Goal: Information Seeking & Learning: Learn about a topic

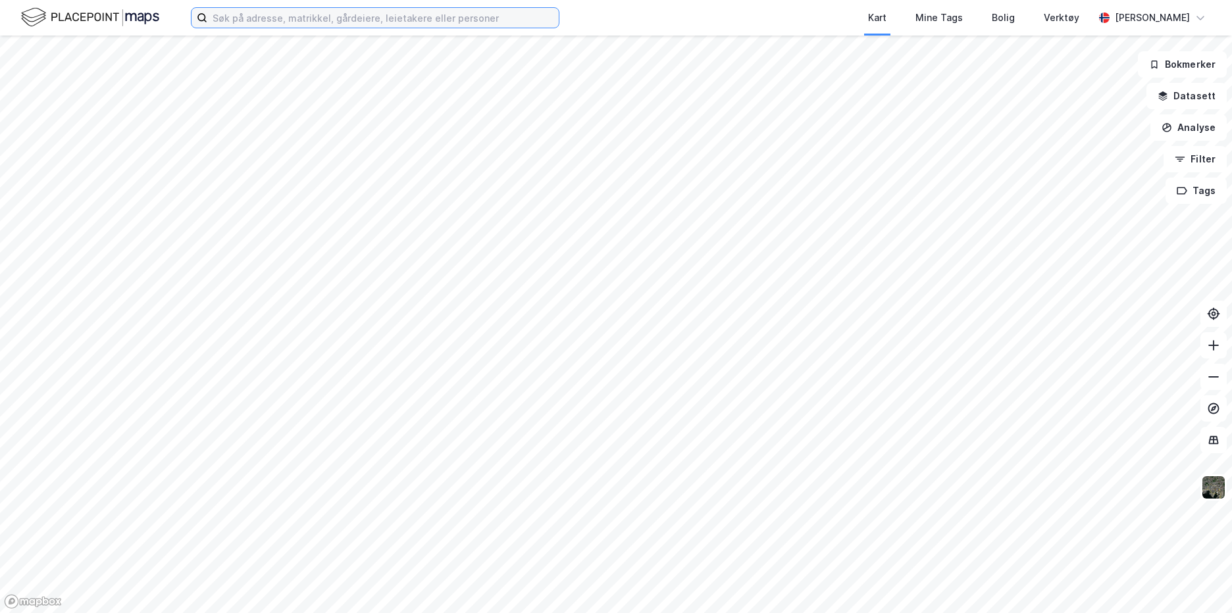
click at [357, 17] on input at bounding box center [382, 18] width 351 height 20
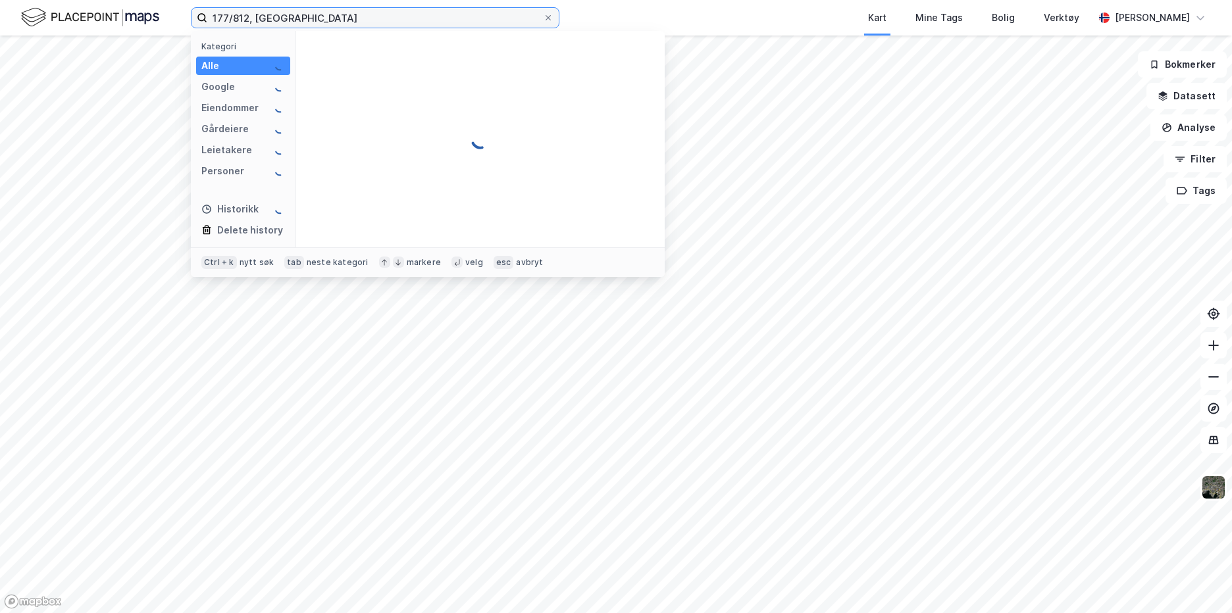
type input "177/812, [GEOGRAPHIC_DATA]"
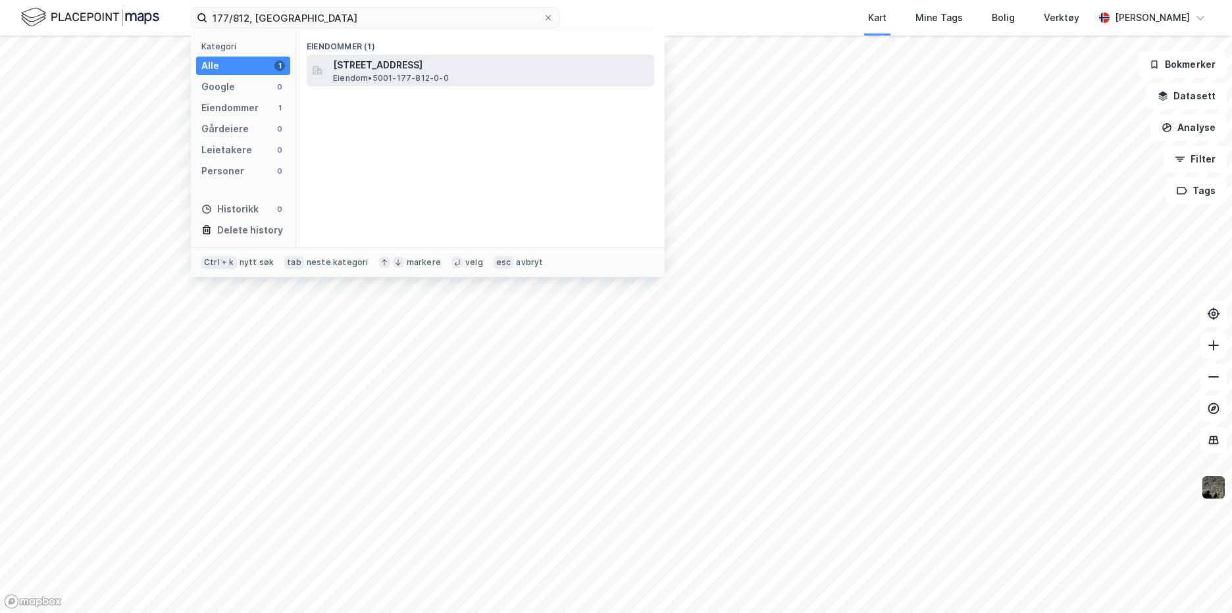
click at [384, 74] on span "Eiendom • 5001-177-812-0-0" at bounding box center [391, 78] width 116 height 11
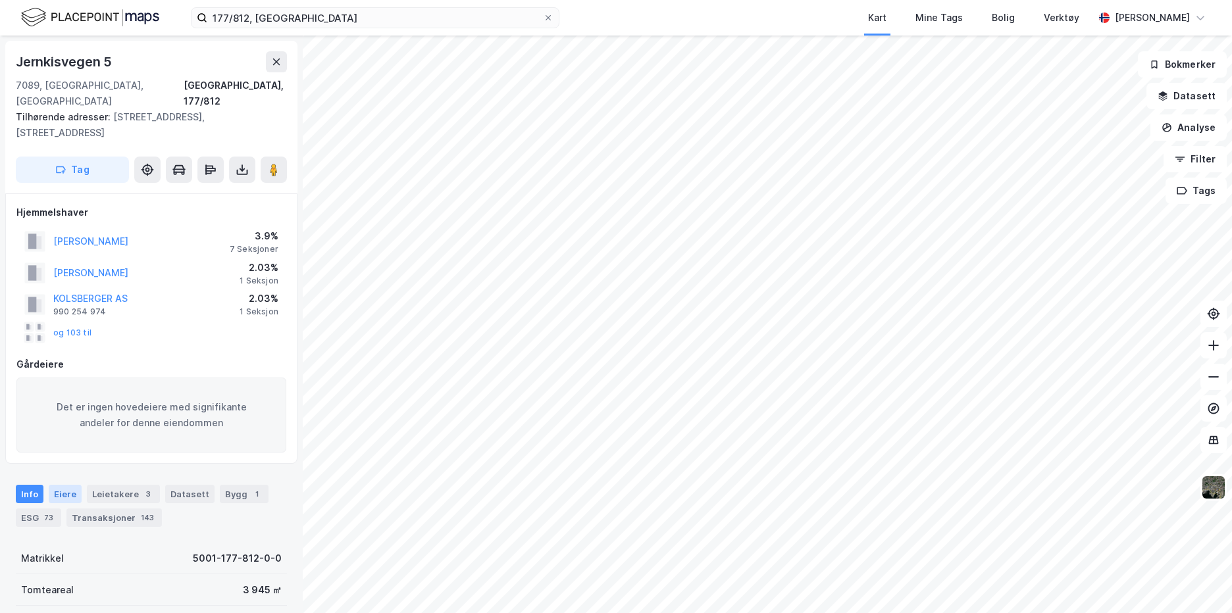
click at [55, 485] on div "Eiere" at bounding box center [65, 494] width 33 height 18
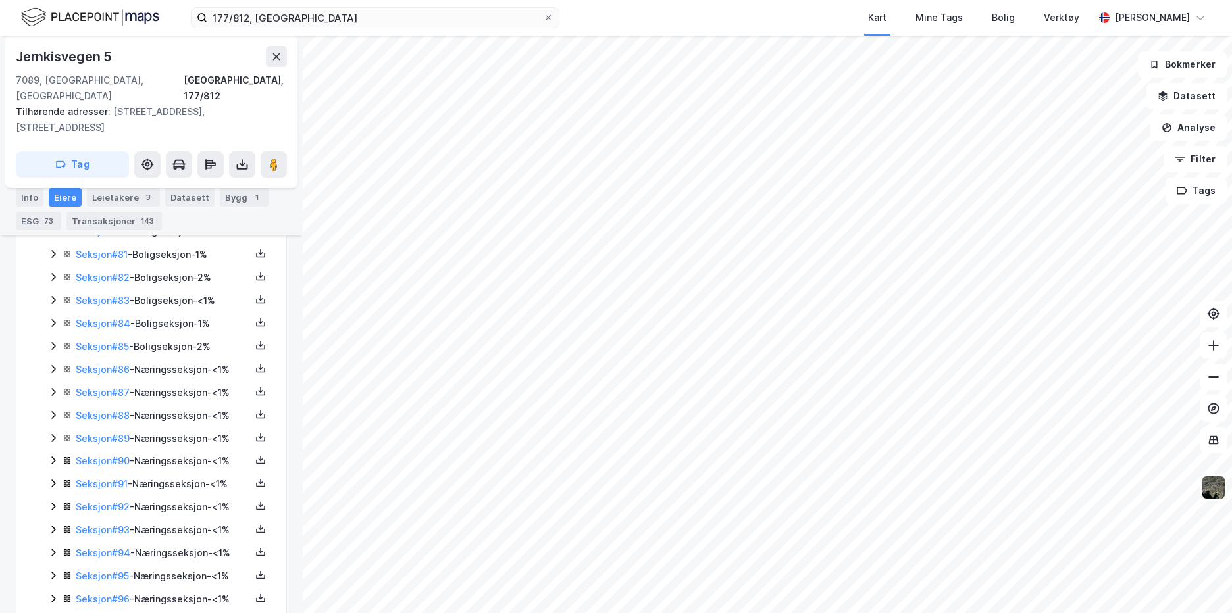
scroll to position [2237, 0]
click at [114, 571] on link "Seksjon # 96" at bounding box center [103, 576] width 54 height 11
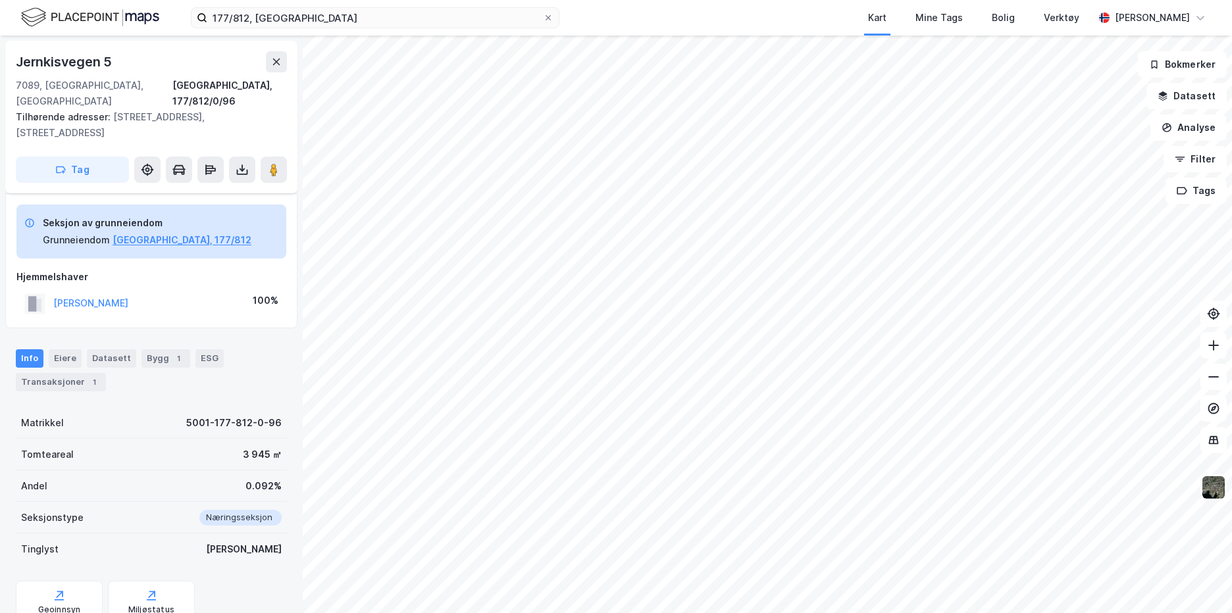
scroll to position [79, 0]
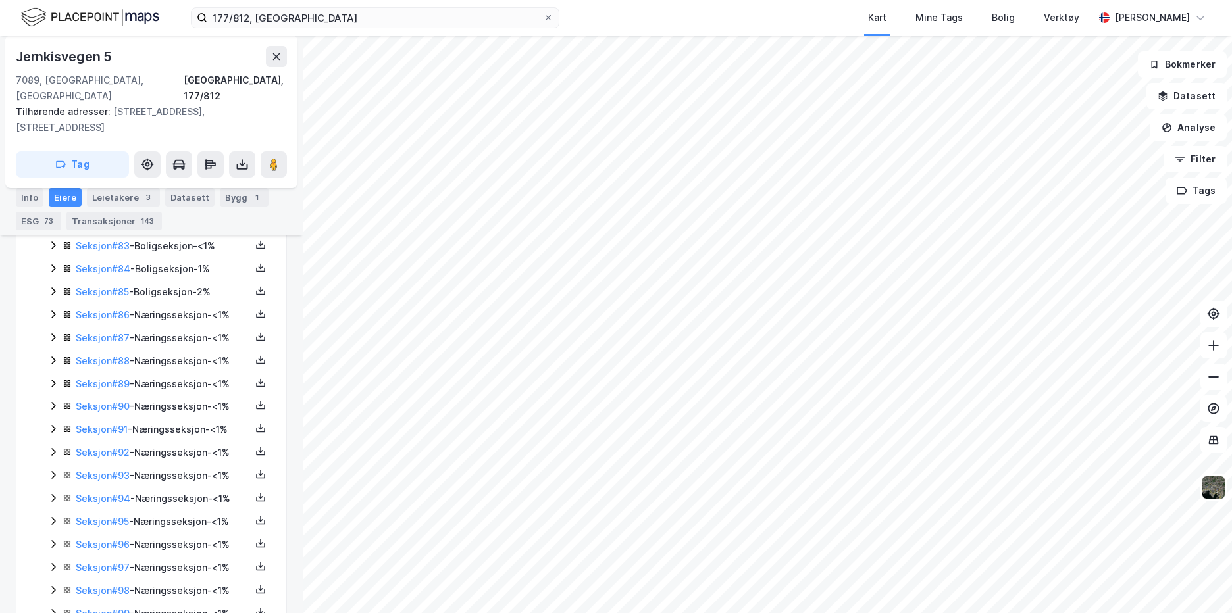
scroll to position [2371, 0]
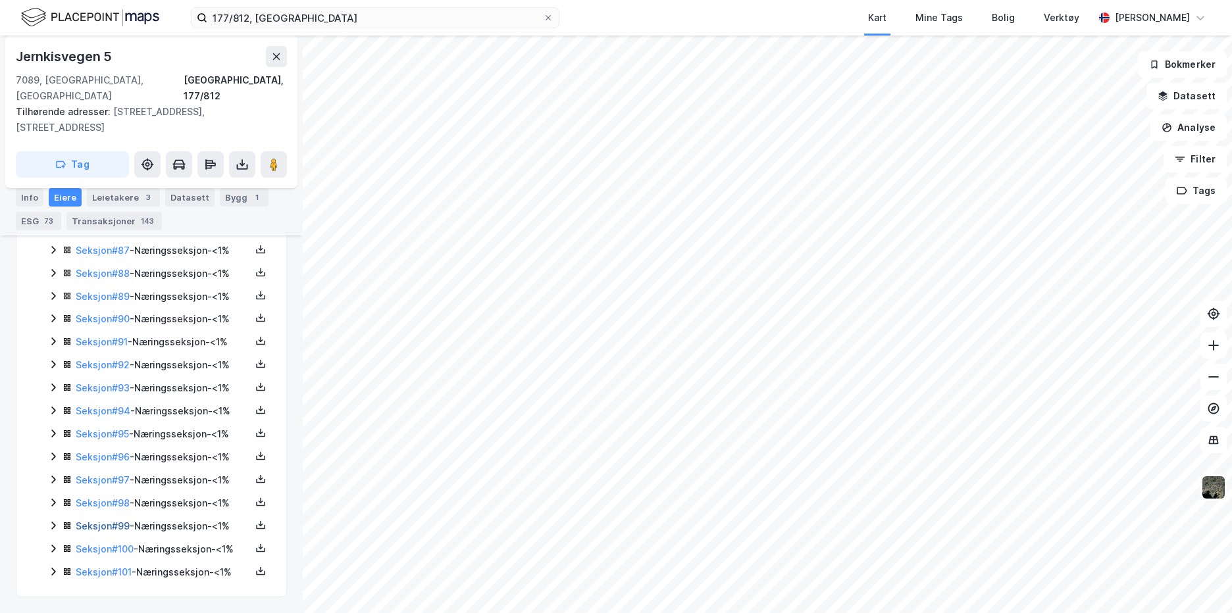
click at [117, 520] on link "Seksjon # 99" at bounding box center [103, 525] width 54 height 11
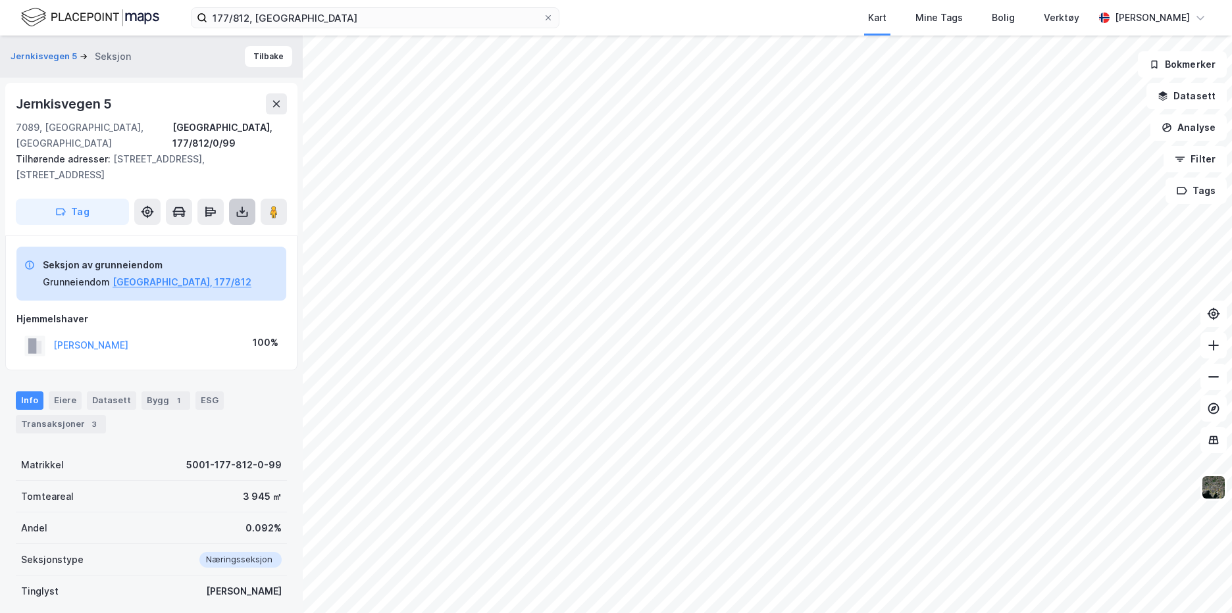
click at [238, 205] on icon at bounding box center [242, 211] width 13 height 13
click at [203, 233] on div "Last ned grunnbok" at bounding box center [177, 238] width 76 height 11
click at [1177, 95] on button "Datasett" at bounding box center [1186, 96] width 80 height 26
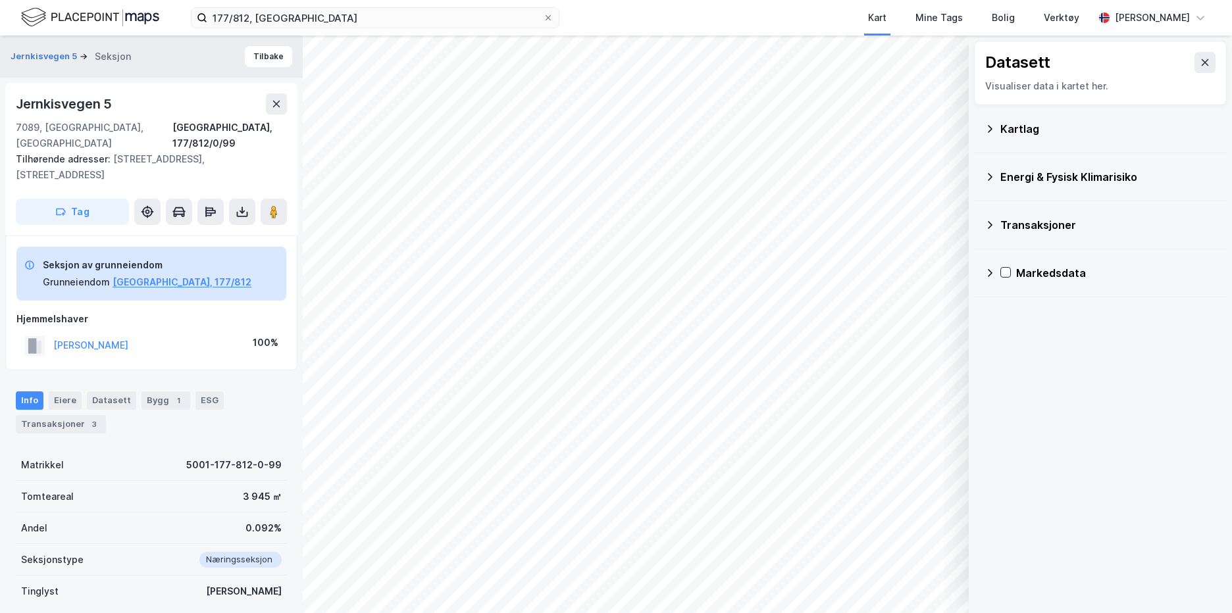
click at [990, 126] on icon at bounding box center [989, 129] width 11 height 11
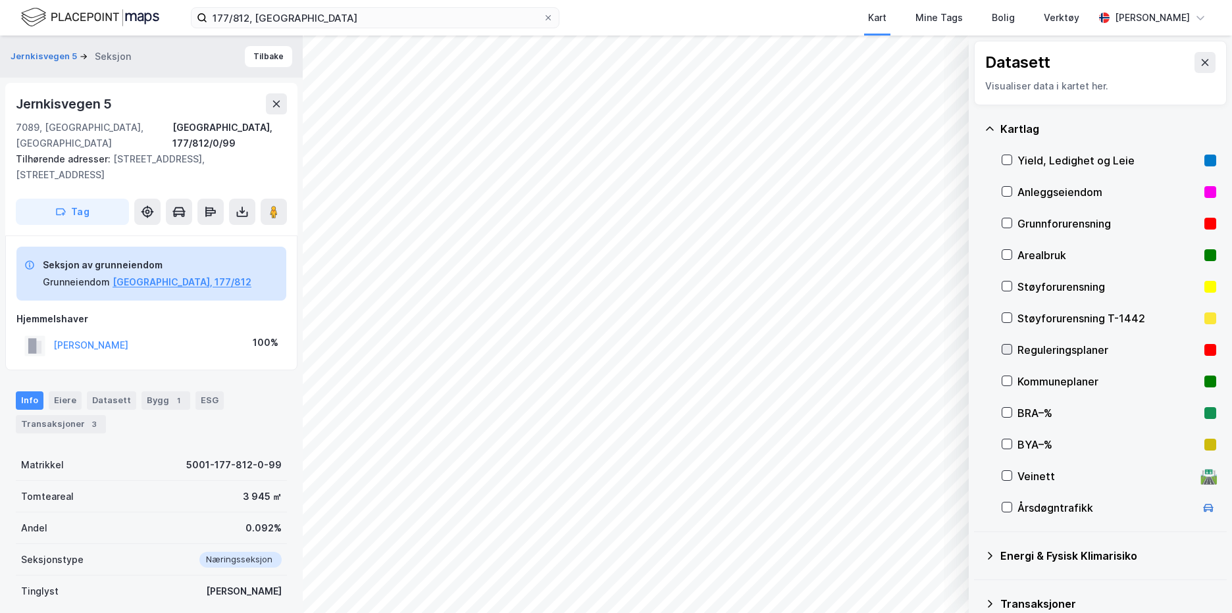
click at [1006, 351] on icon at bounding box center [1006, 349] width 7 height 5
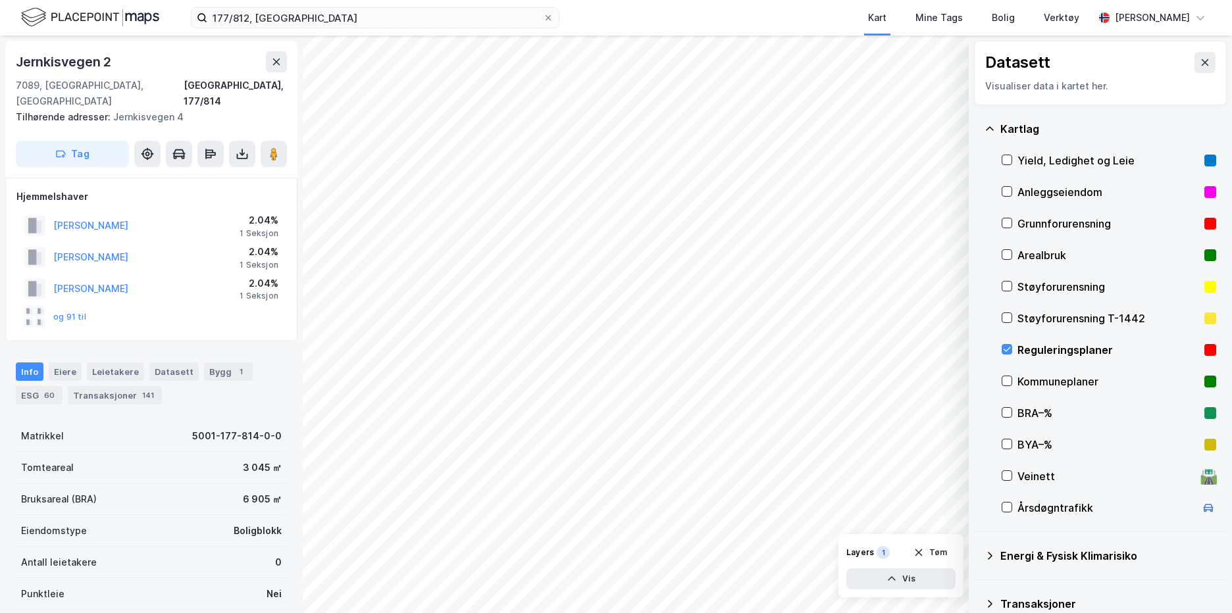
scroll to position [1, 0]
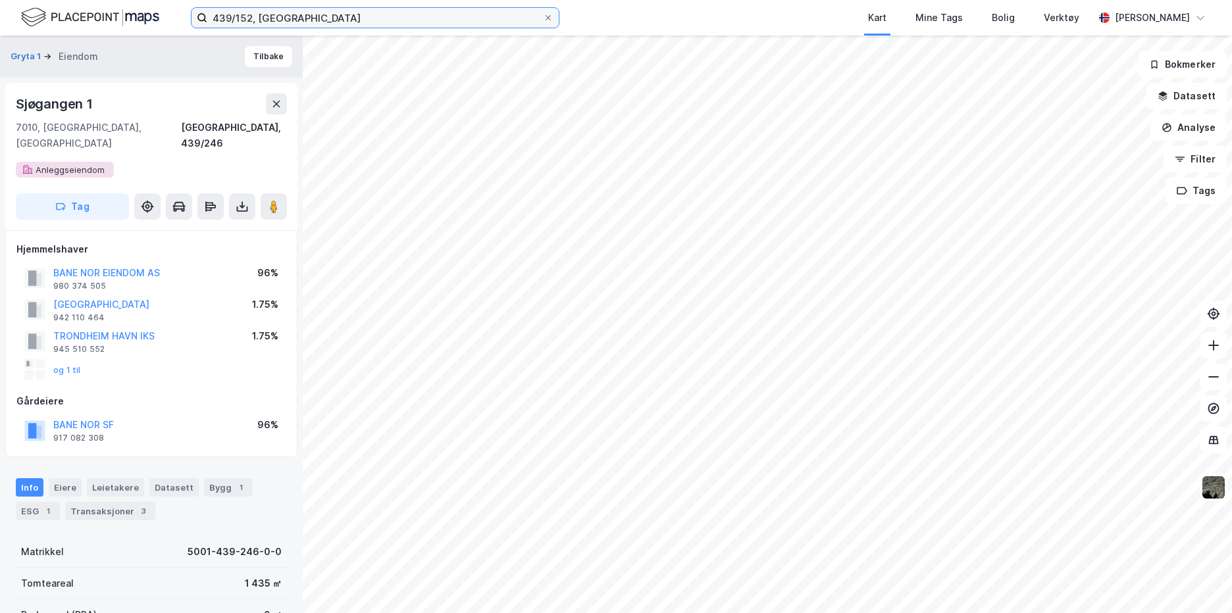
click at [316, 13] on input "439/152, [GEOGRAPHIC_DATA]" at bounding box center [375, 18] width 336 height 20
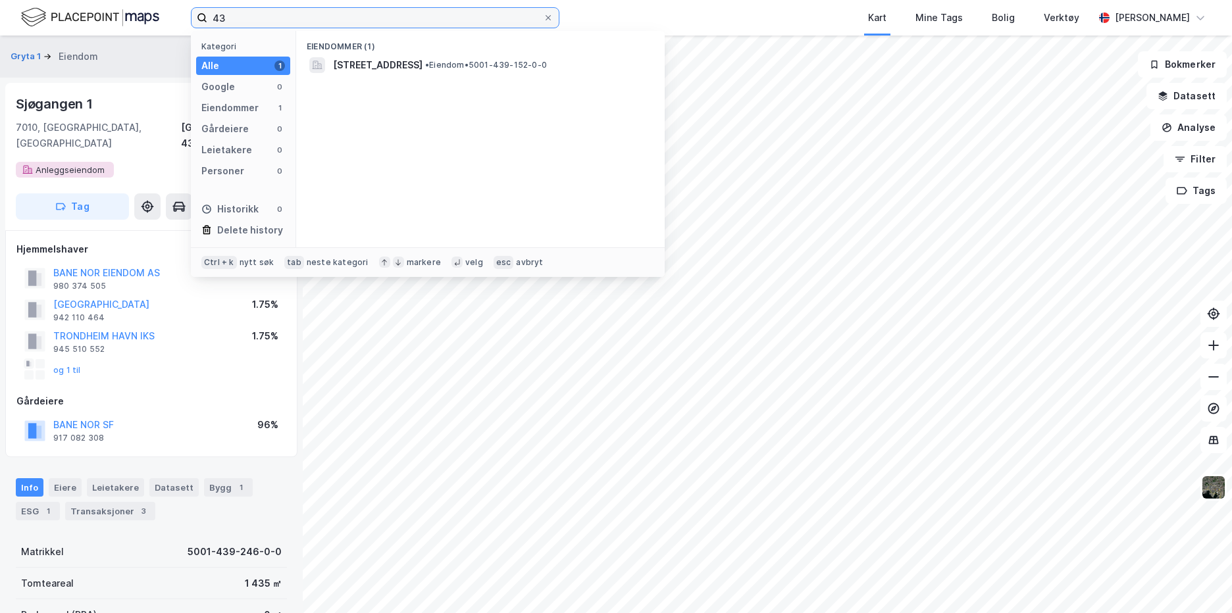
type input "4"
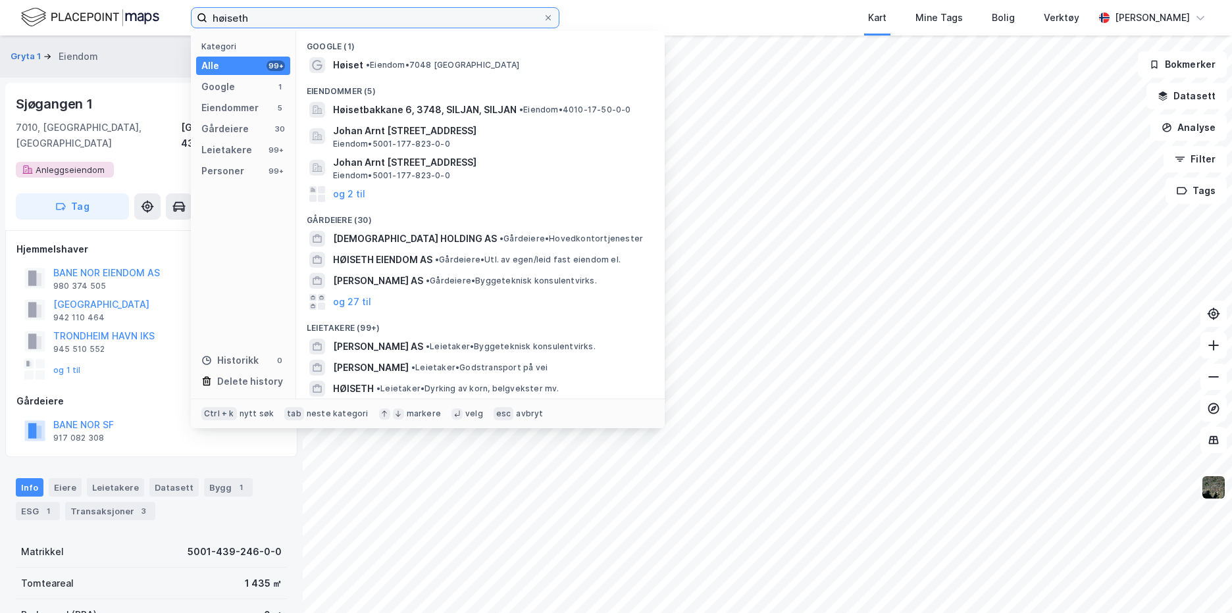
type input "høiseth"
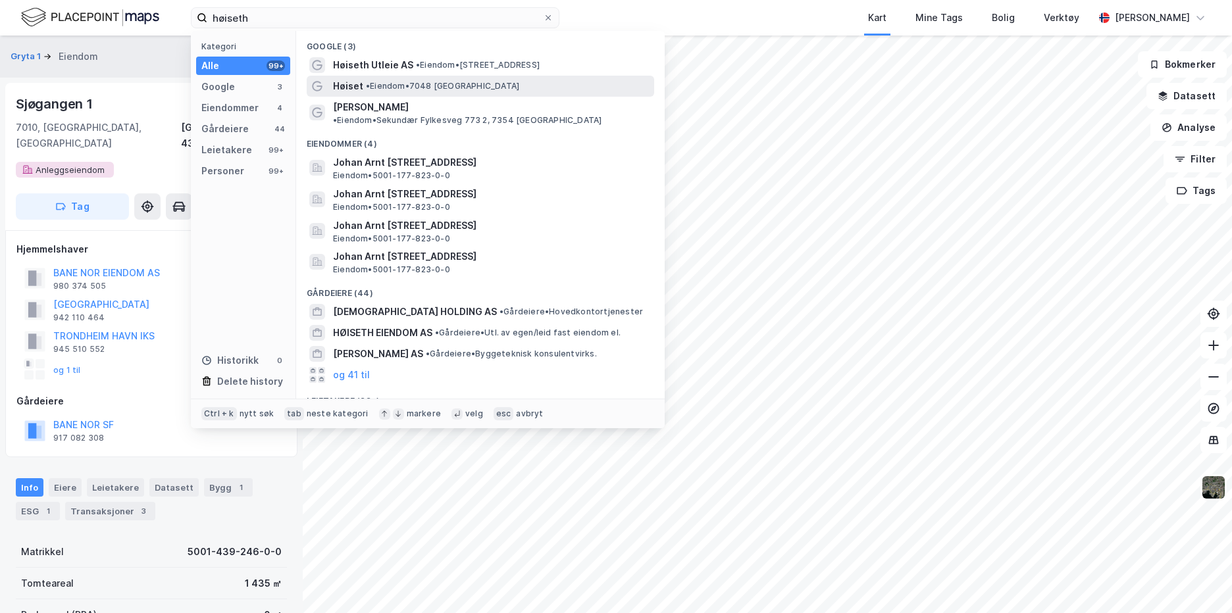
click at [390, 89] on span "• Eiendom • 7048 Trondheim" at bounding box center [442, 86] width 153 height 11
